Goal: Information Seeking & Learning: Understand process/instructions

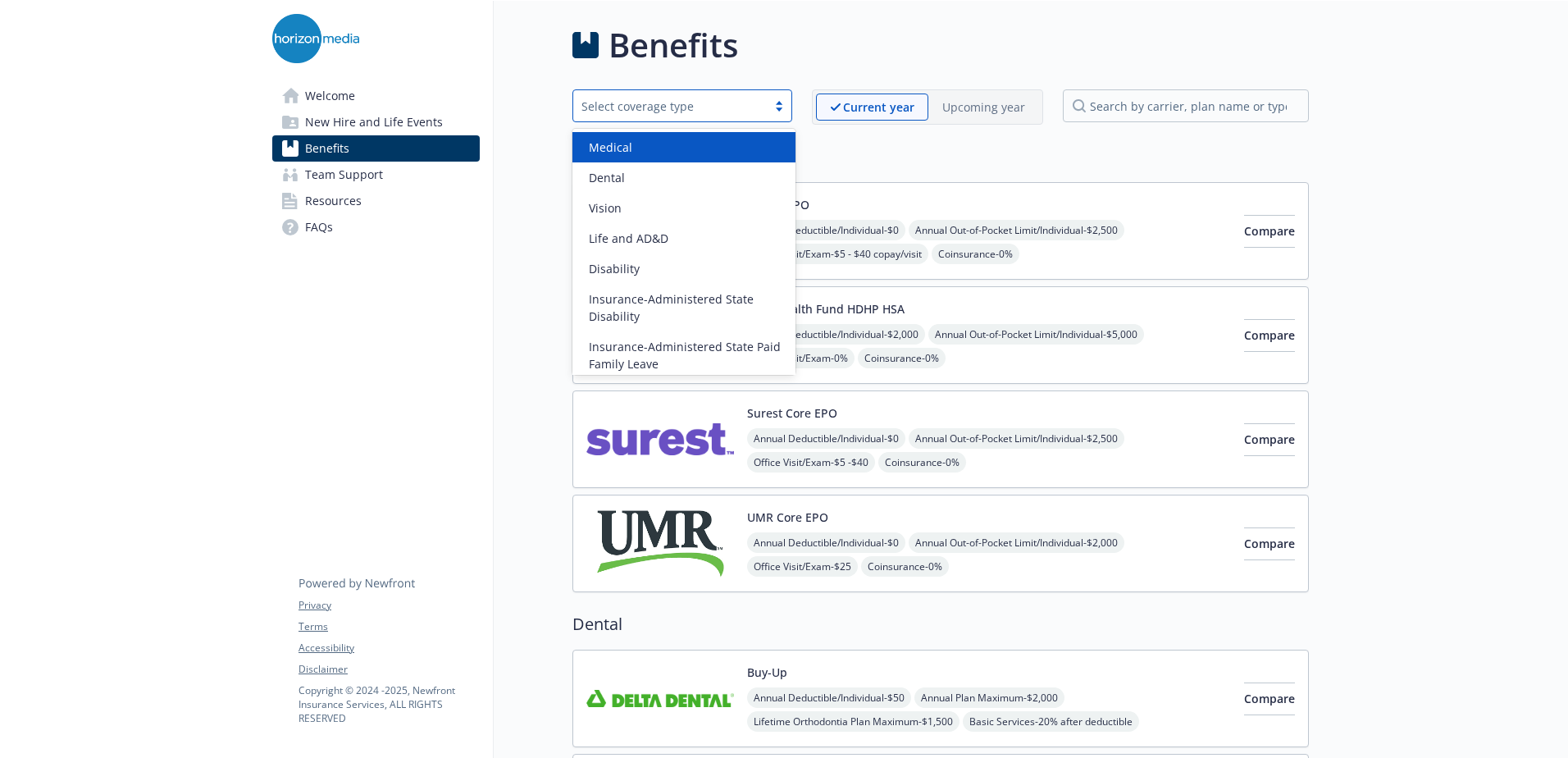
click at [649, 99] on div "Select coverage type" at bounding box center [670, 106] width 177 height 17
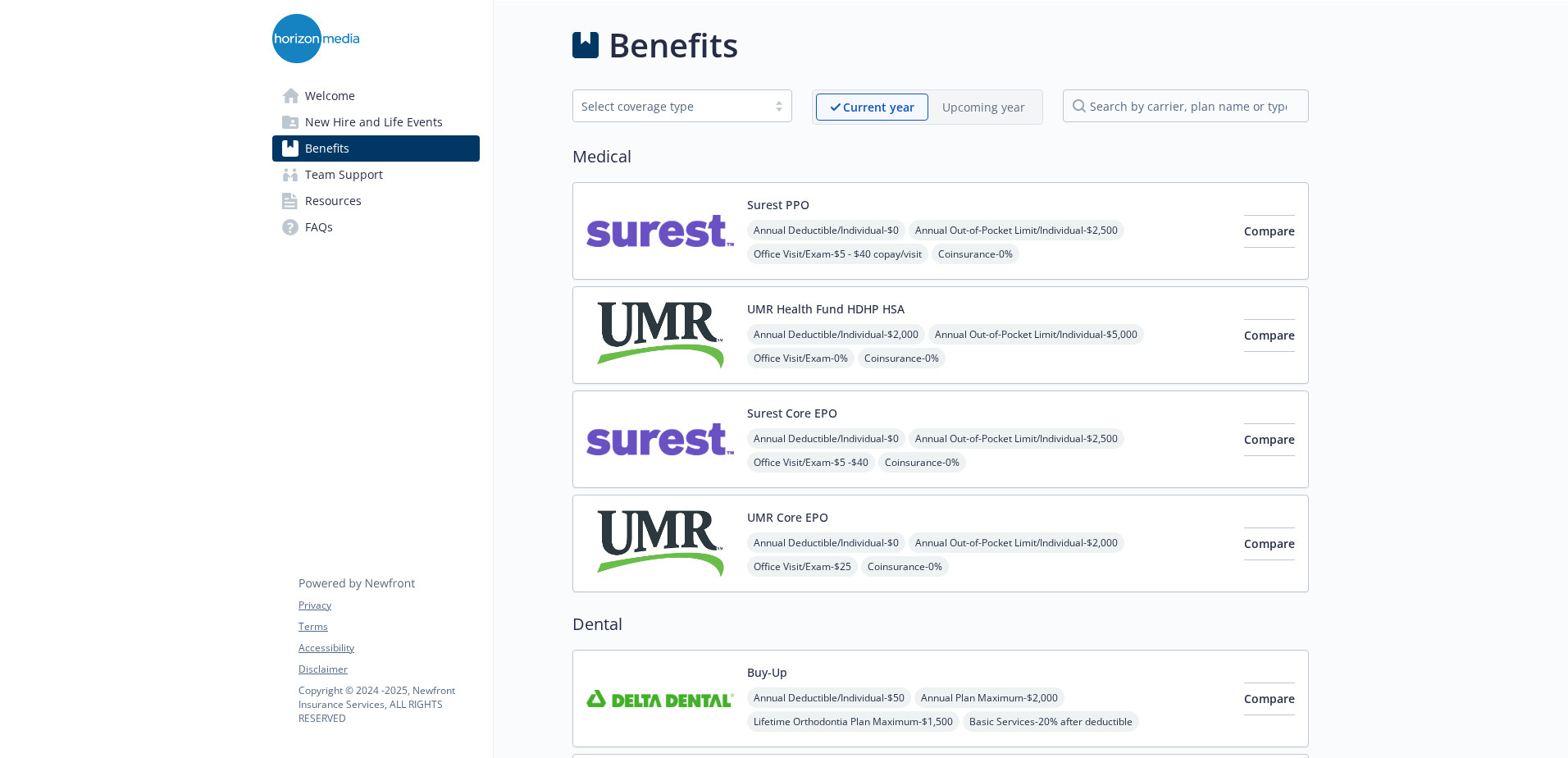
click at [937, 153] on h2 "Medical" at bounding box center [941, 156] width 737 height 24
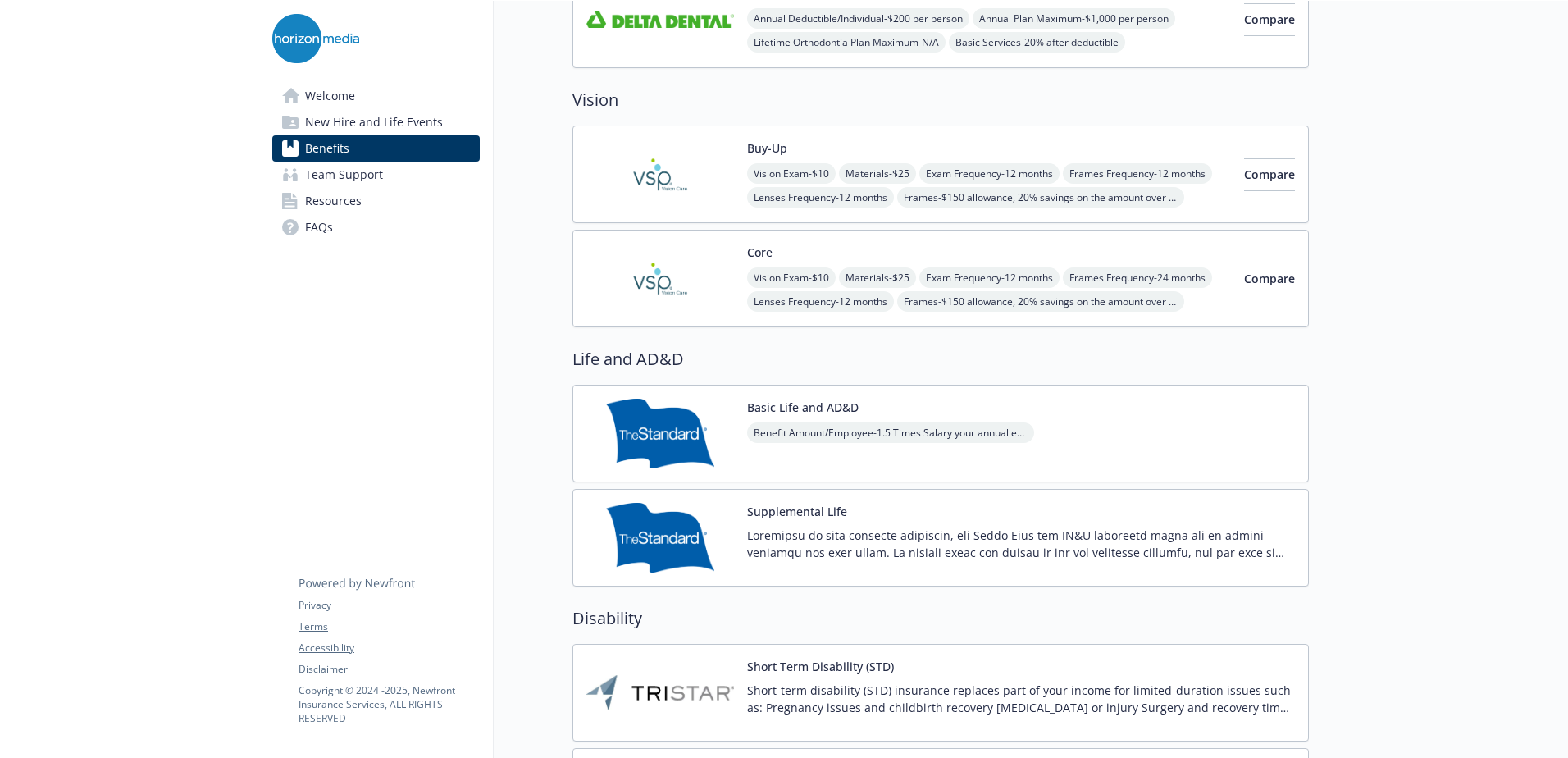
scroll to position [903, 0]
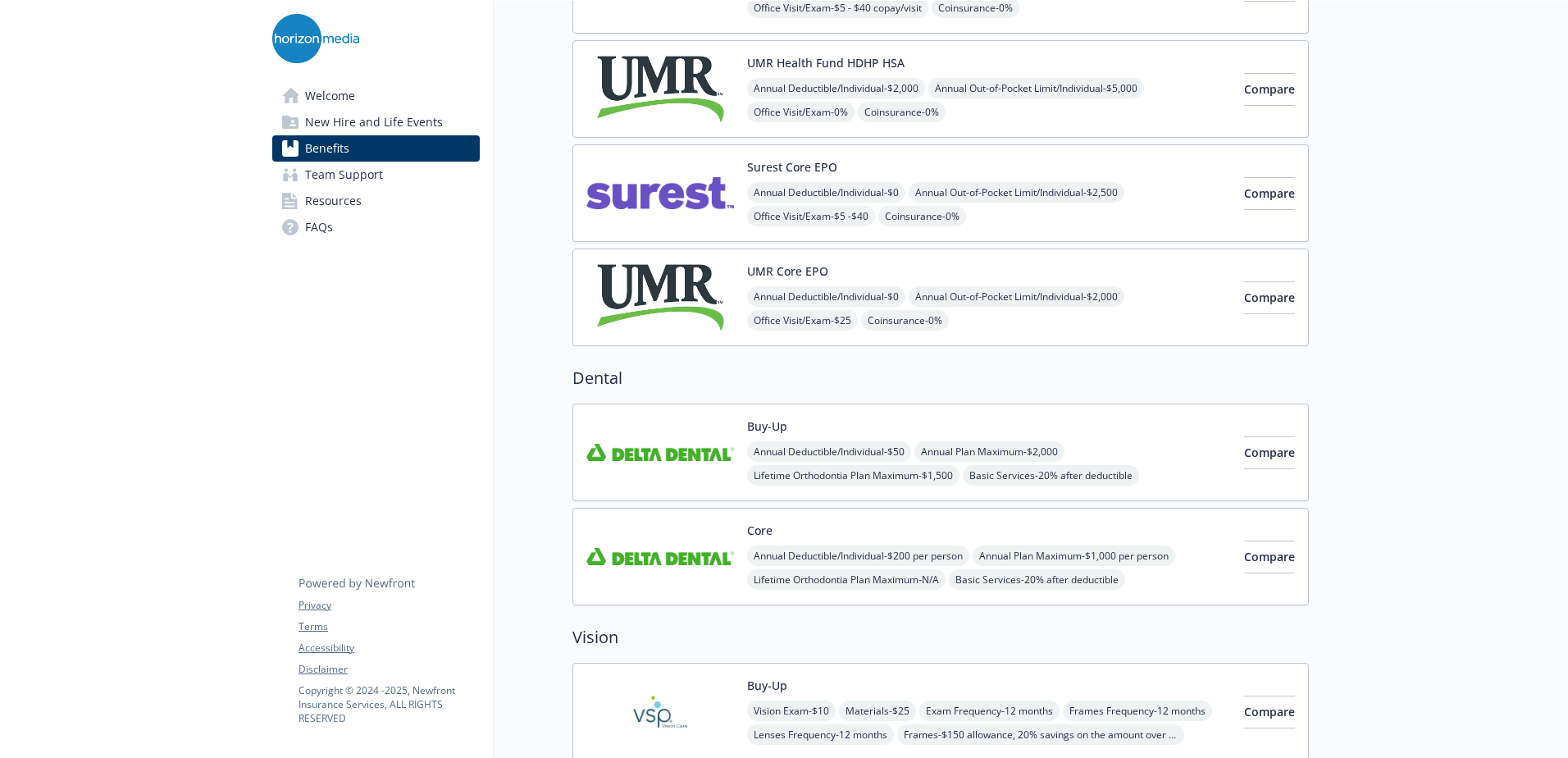
scroll to position [0, 0]
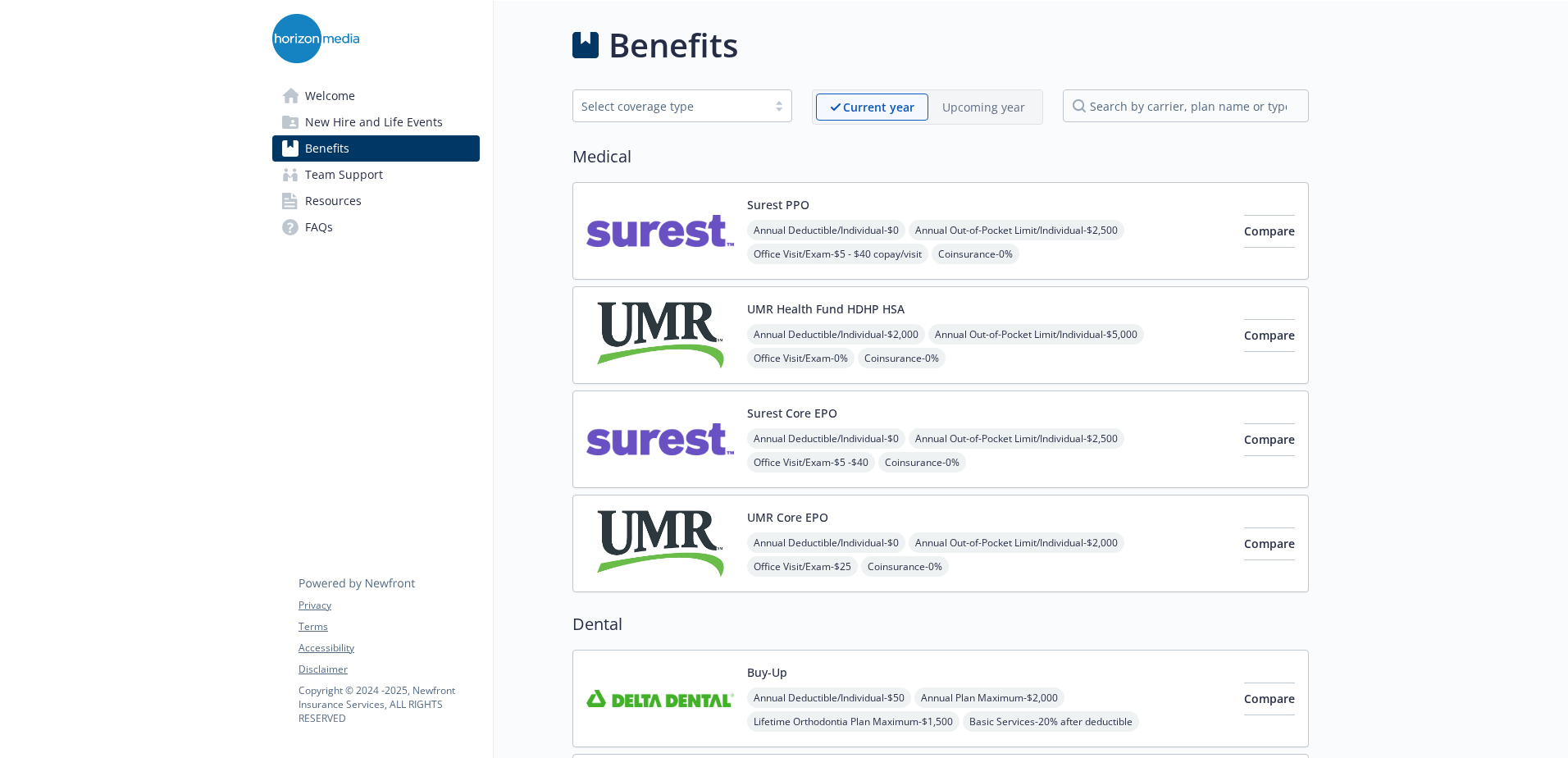
click at [985, 105] on p "Upcoming year" at bounding box center [984, 107] width 83 height 17
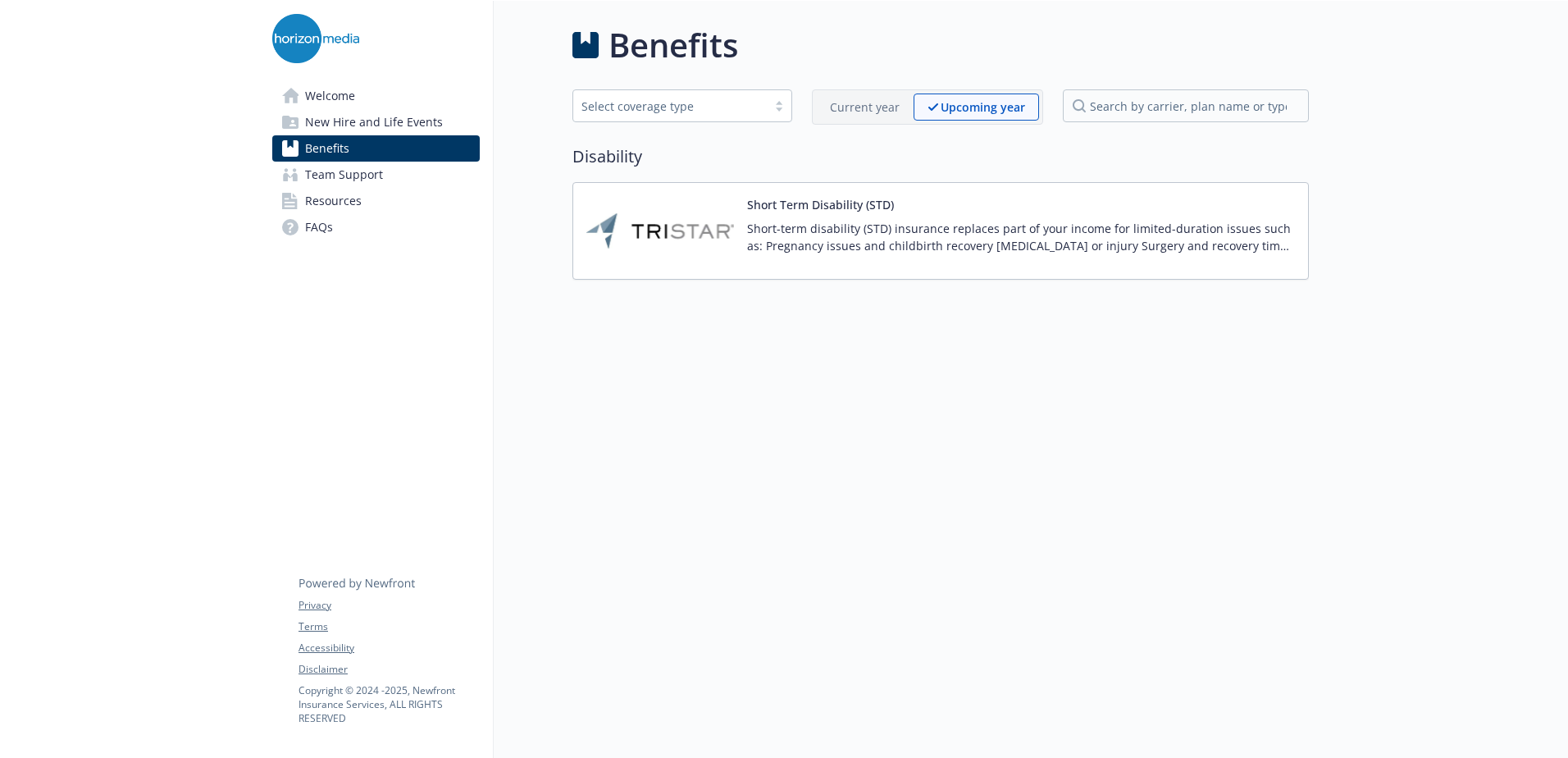
click at [872, 104] on p "Current year" at bounding box center [865, 107] width 70 height 17
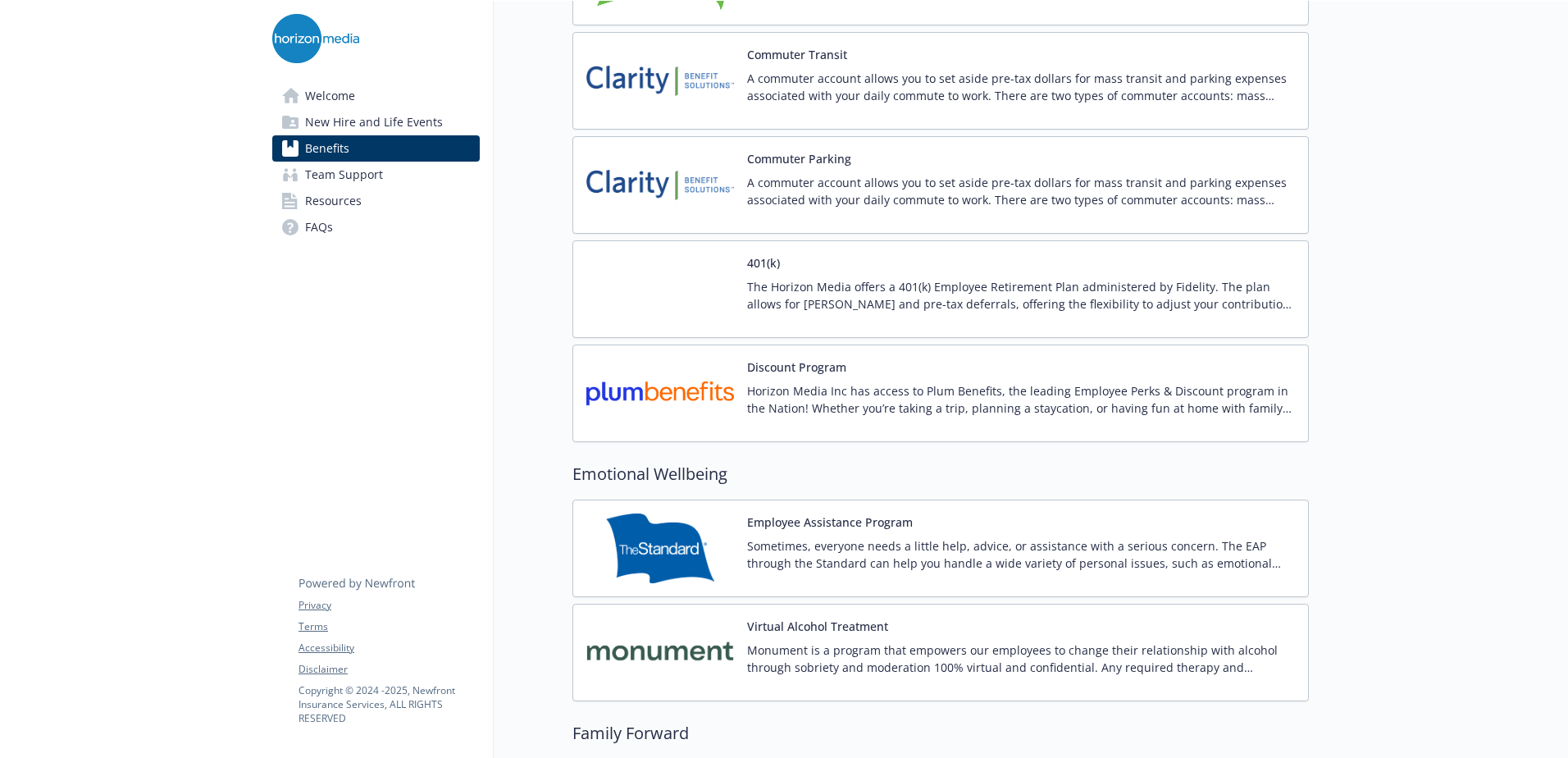
scroll to position [2708, 0]
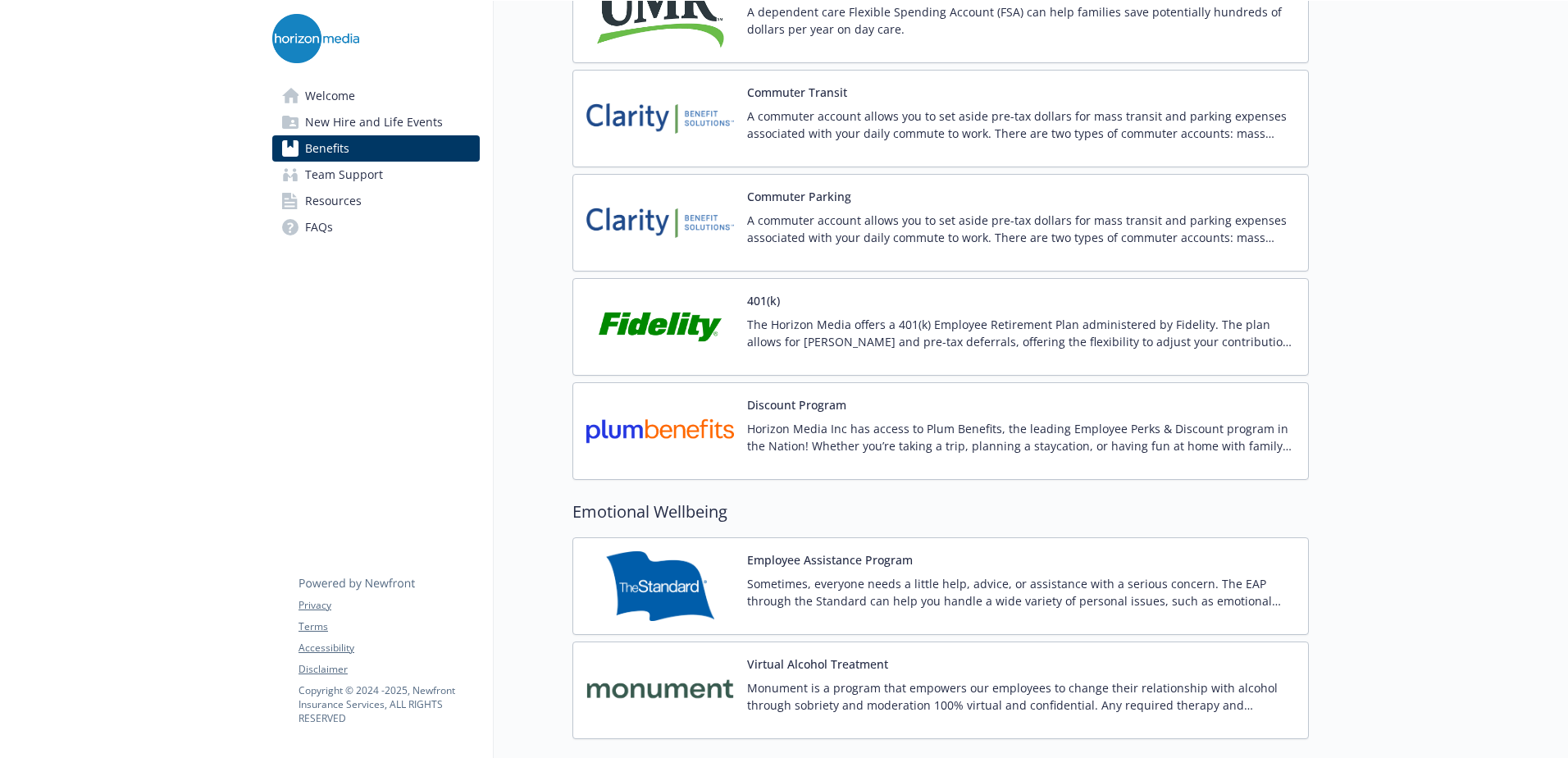
click at [793, 123] on p "A commuter account allows you to set aside pre-tax dollars for mass transit and…" at bounding box center [1021, 125] width 547 height 34
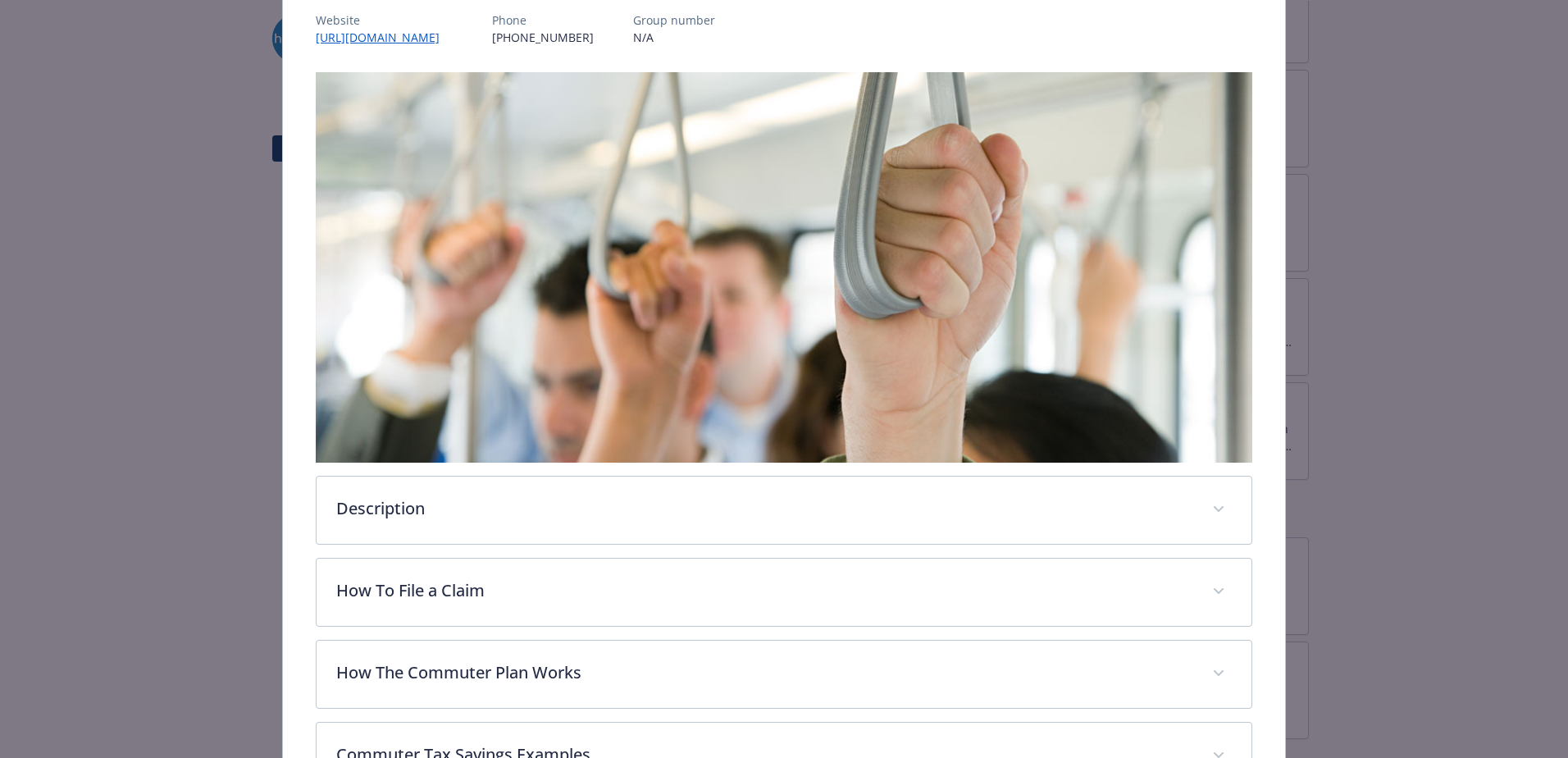
scroll to position [210, 0]
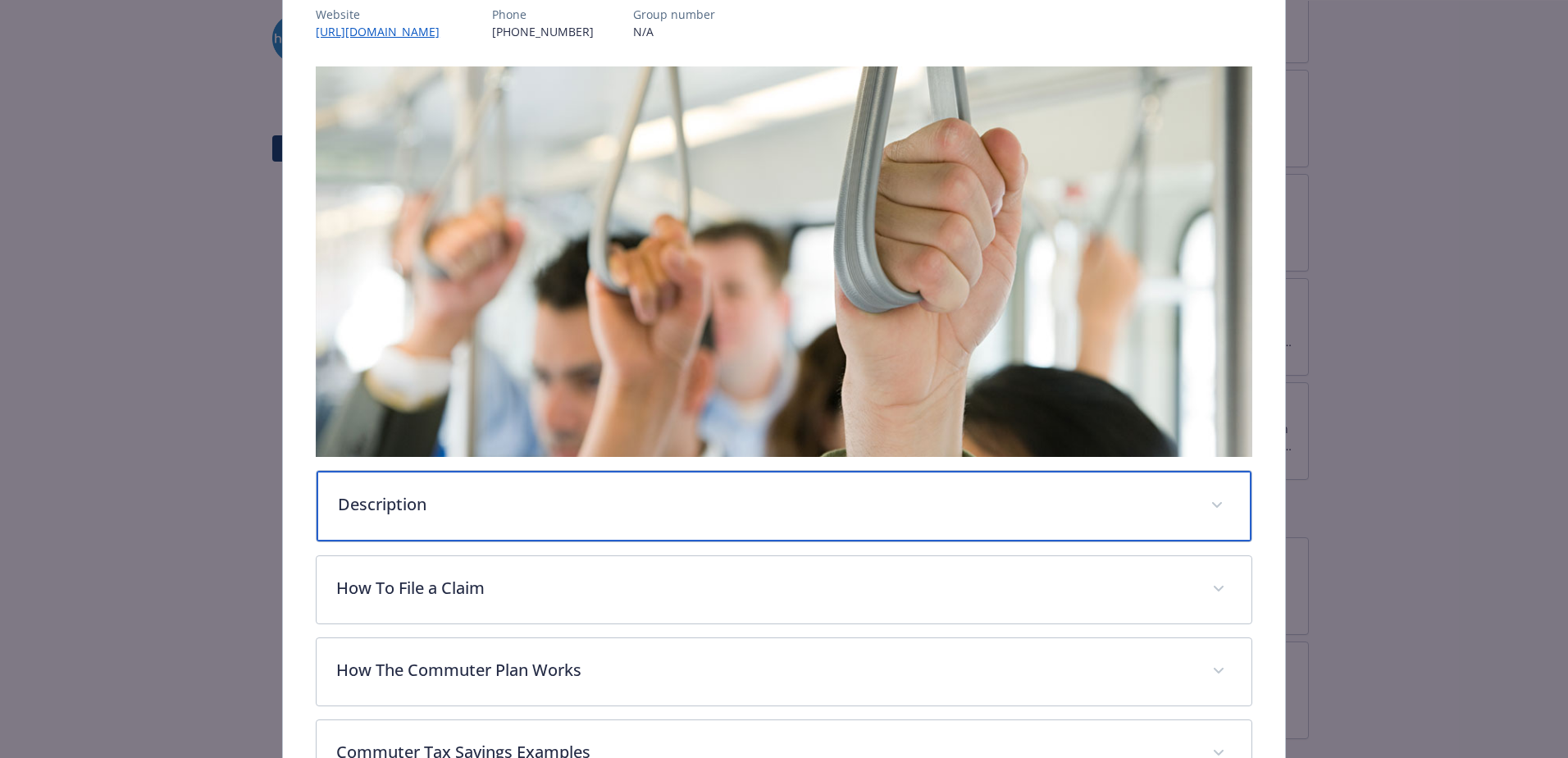
click at [598, 524] on div "Description" at bounding box center [784, 507] width 935 height 71
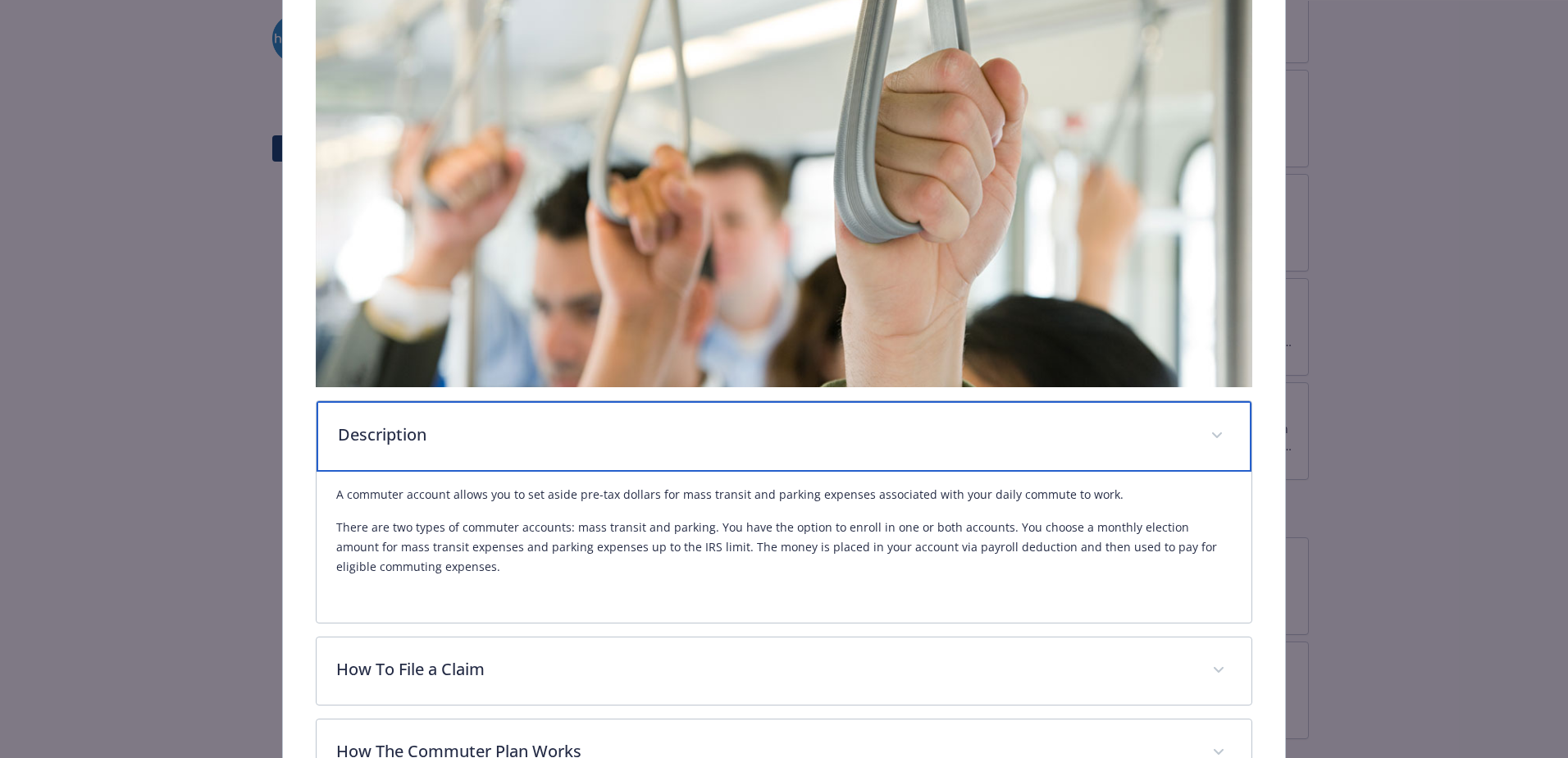
scroll to position [375, 0]
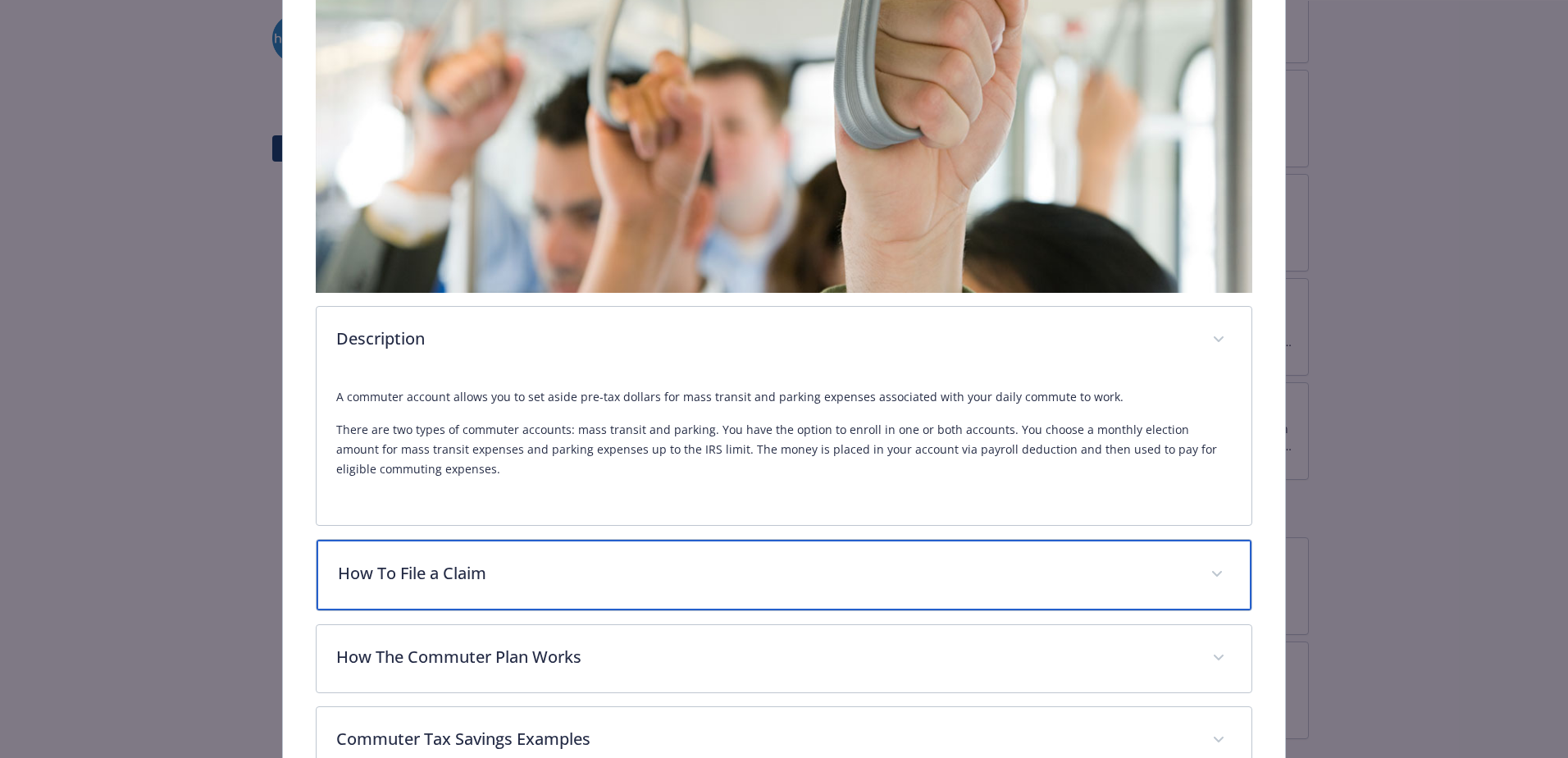
click at [603, 561] on p "How To File a Claim" at bounding box center [764, 573] width 853 height 24
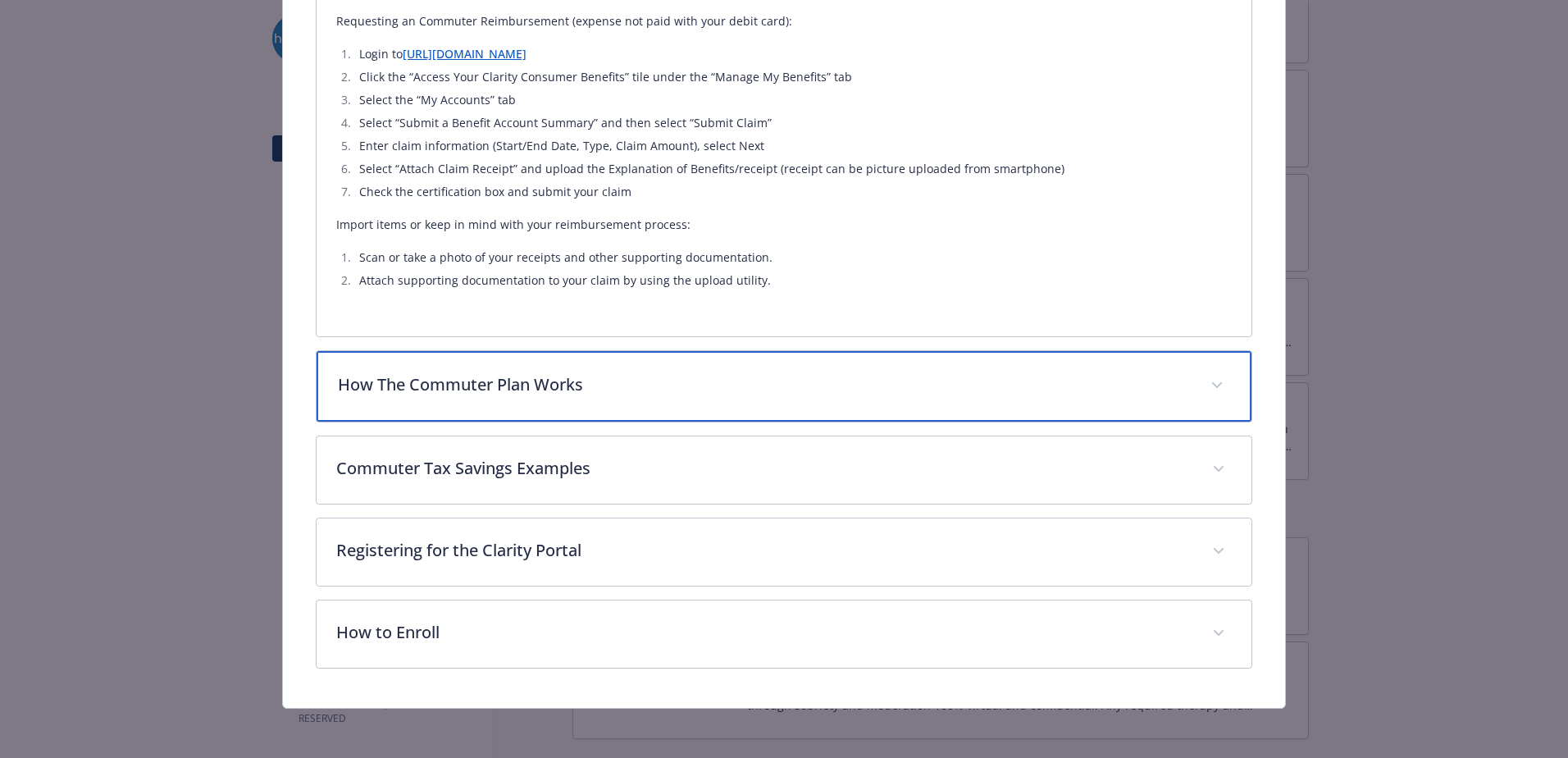
scroll to position [980, 0]
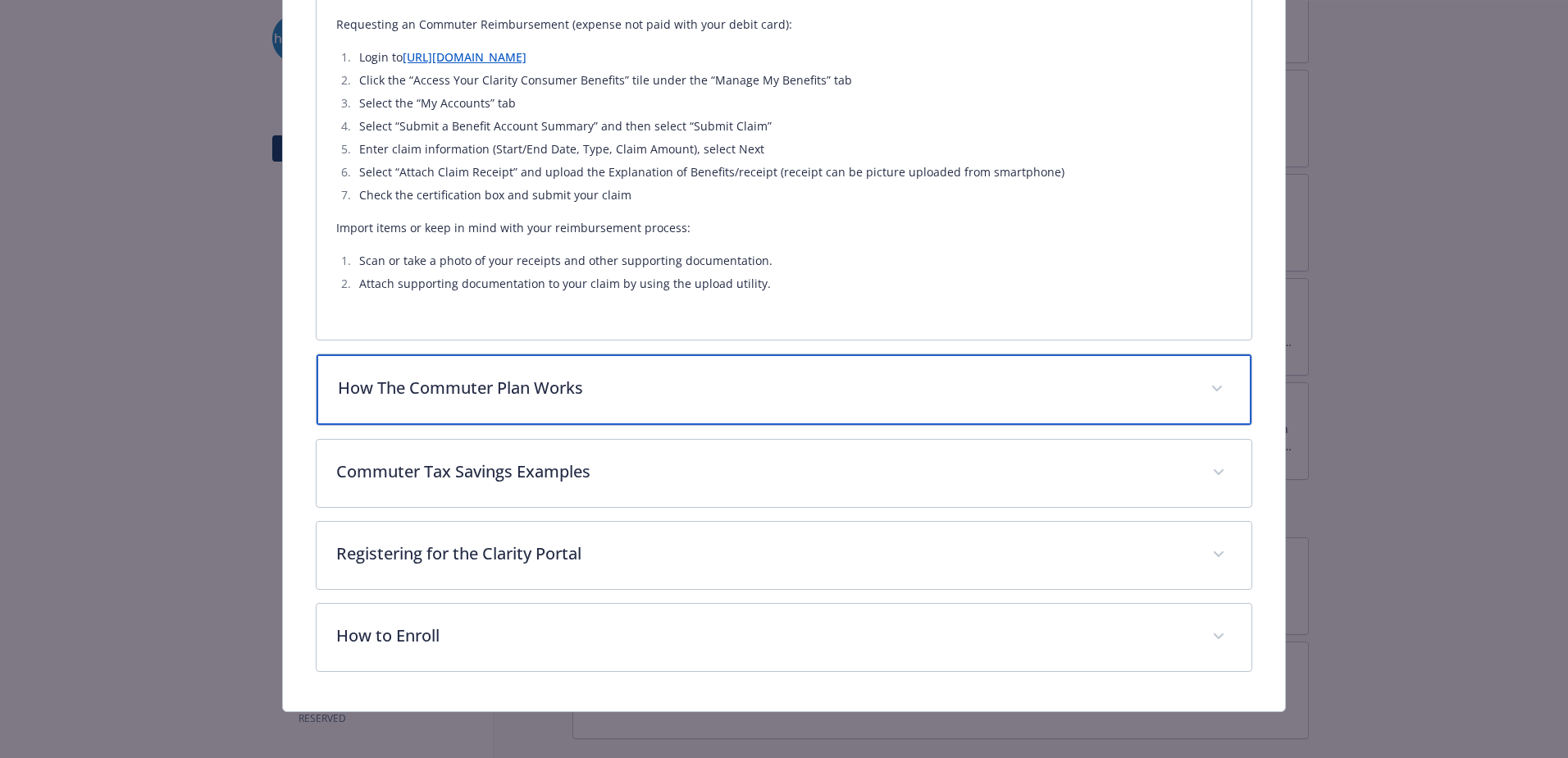
click at [504, 395] on p "How The Commuter Plan Works" at bounding box center [764, 388] width 853 height 24
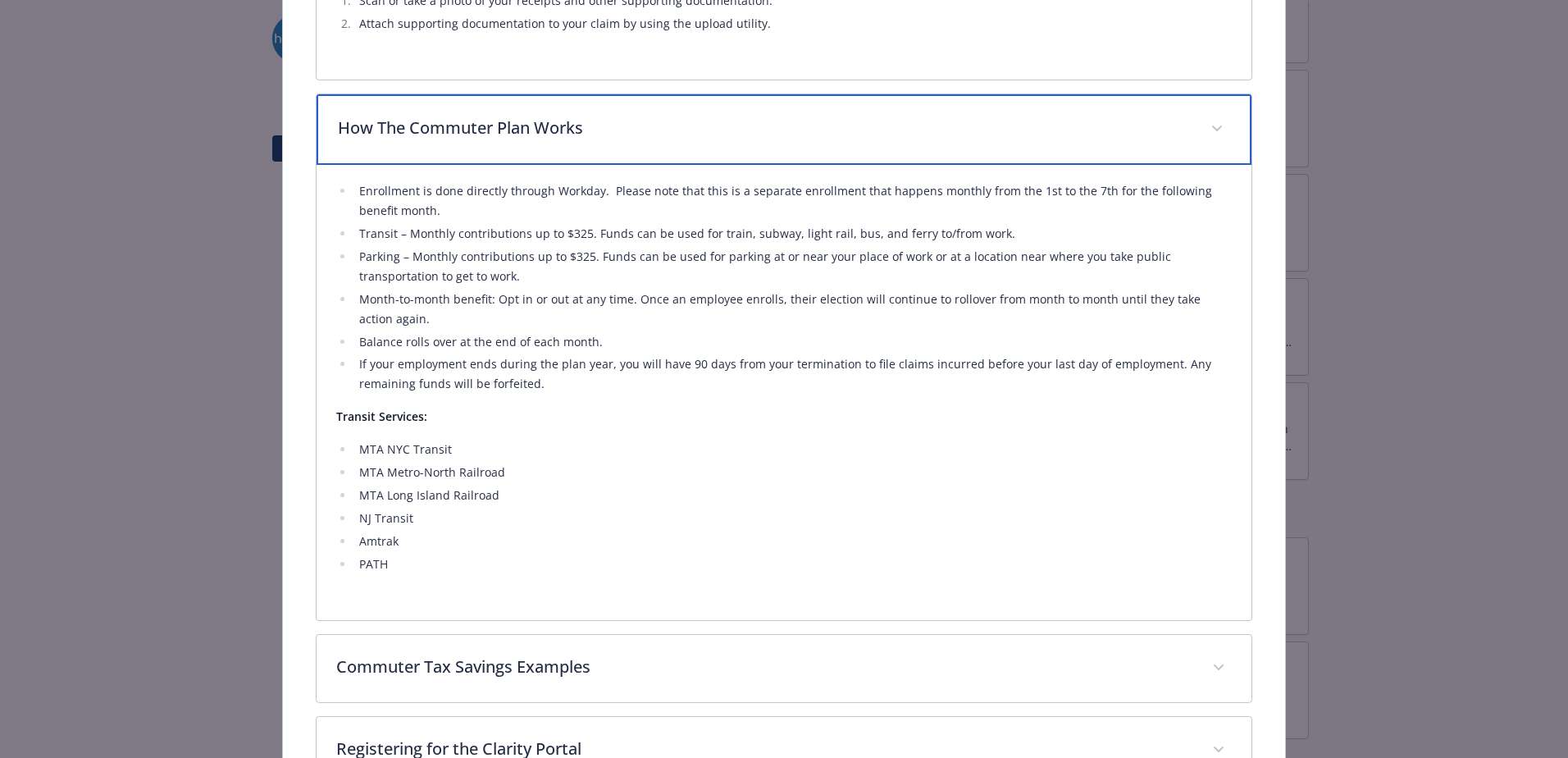
scroll to position [1226, 0]
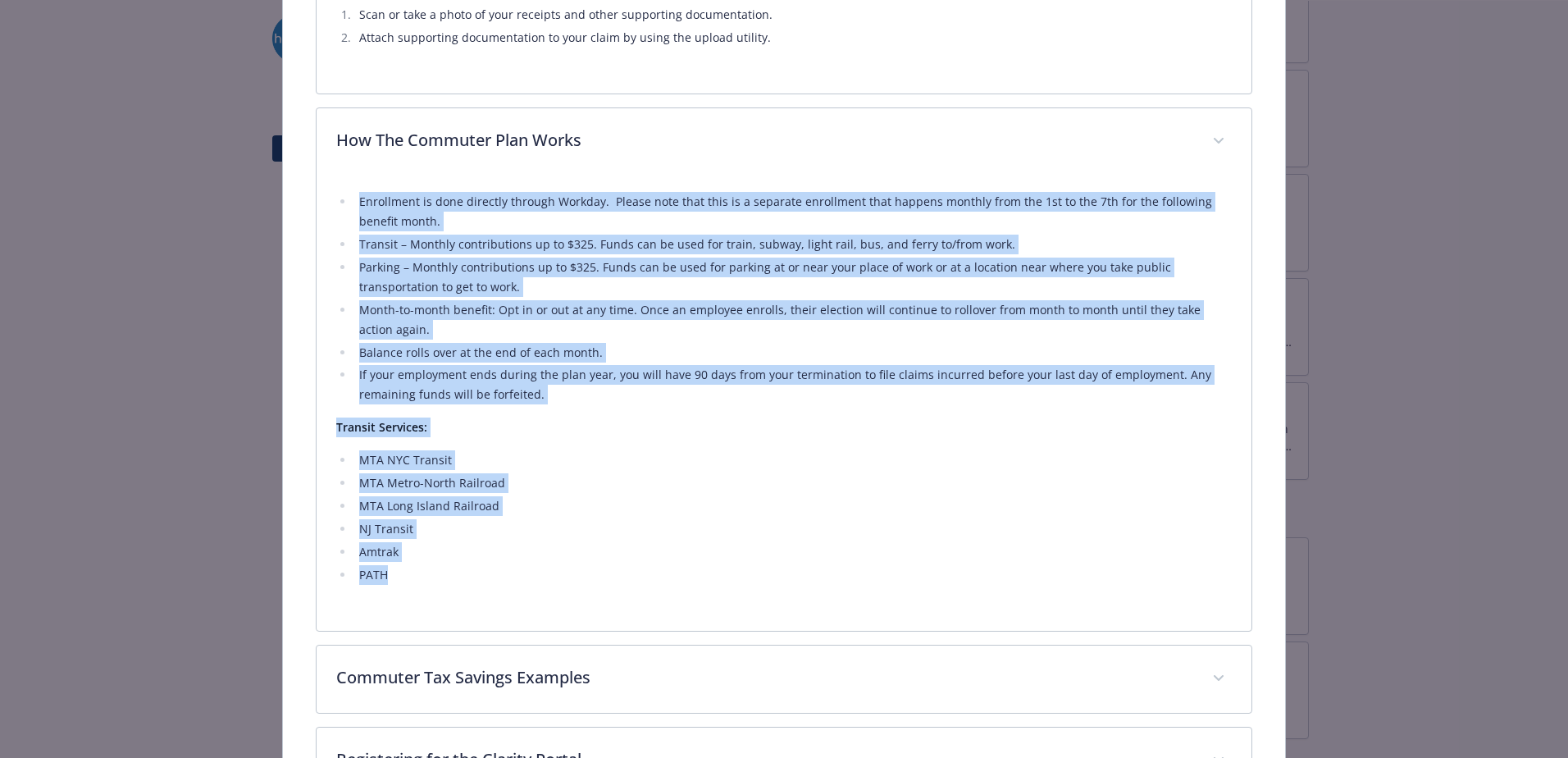
drag, startPoint x: 354, startPoint y: 201, endPoint x: 530, endPoint y: 564, distance: 403.4
click at [530, 564] on div "Enrollment is done directly through Workday. Please note that this is a separat…" at bounding box center [784, 389] width 896 height 394
copy div "Enrollment is done directly through Workday. Please note that this is a separat…"
